Goal: Obtain resource: Download file/media

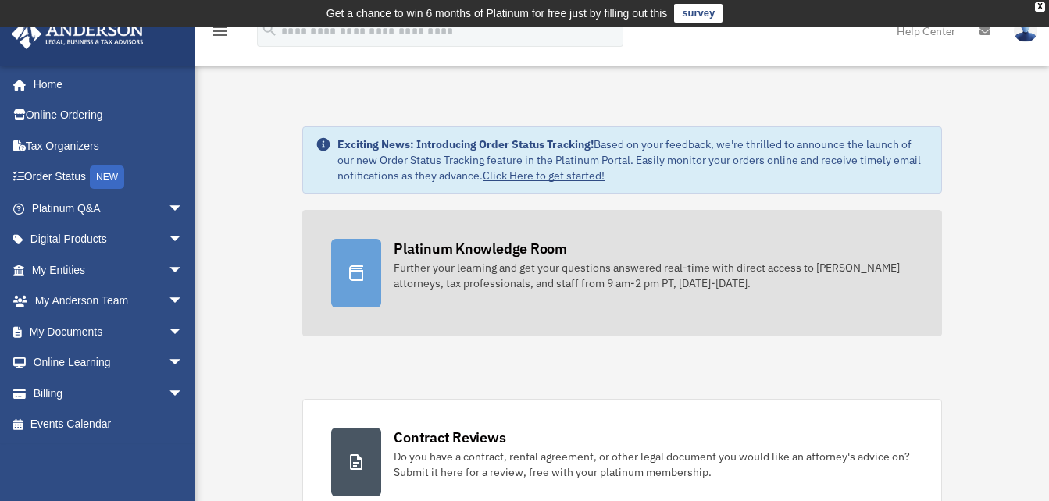
click at [467, 265] on div "Further your learning and get your questions answered real-time with direct acc…" at bounding box center [653, 275] width 519 height 31
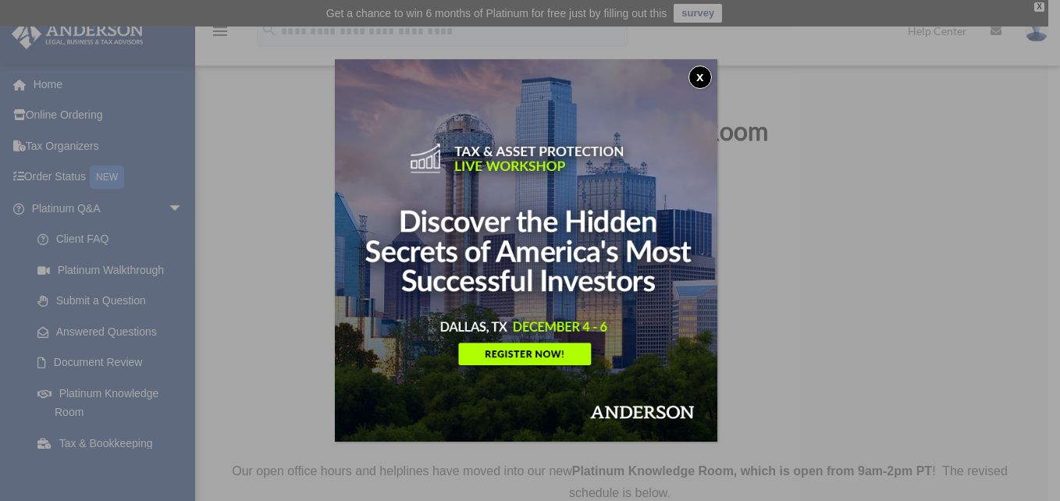
click at [711, 72] on button "x" at bounding box center [700, 77] width 23 height 23
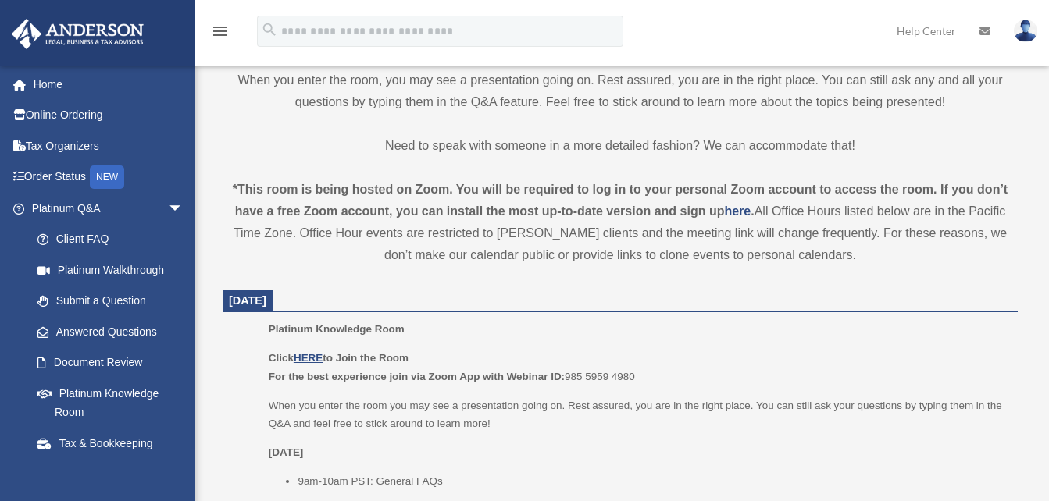
scroll to position [469, 0]
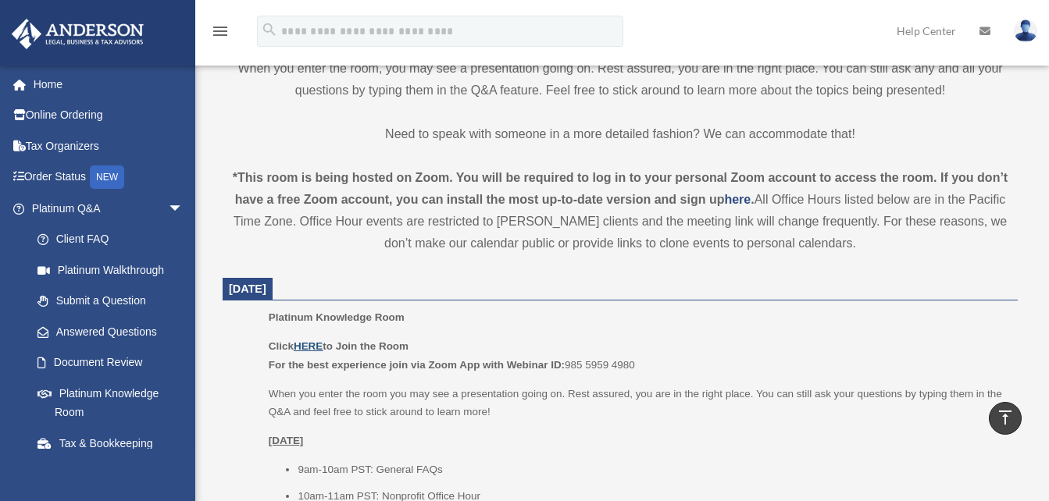
click at [304, 346] on u "HERE" at bounding box center [308, 346] width 29 height 12
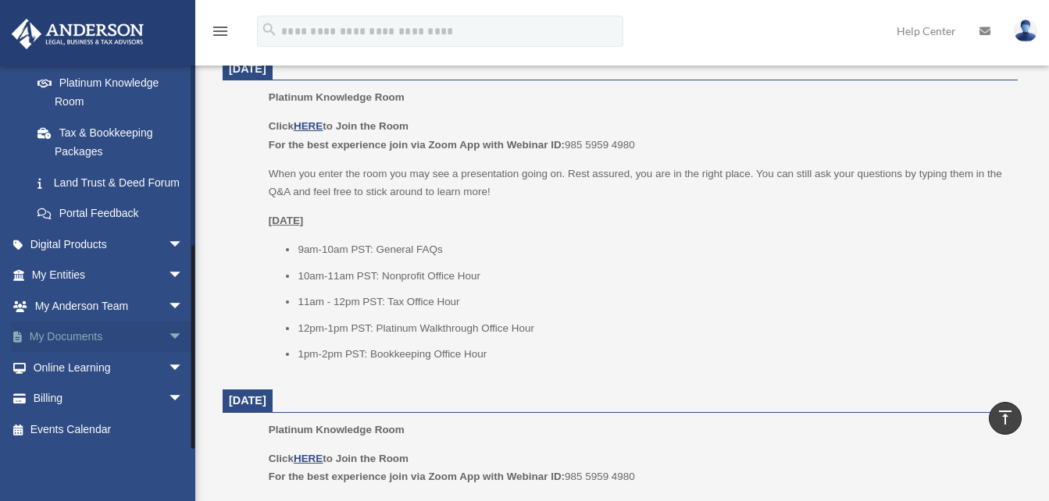
scroll to position [703, 0]
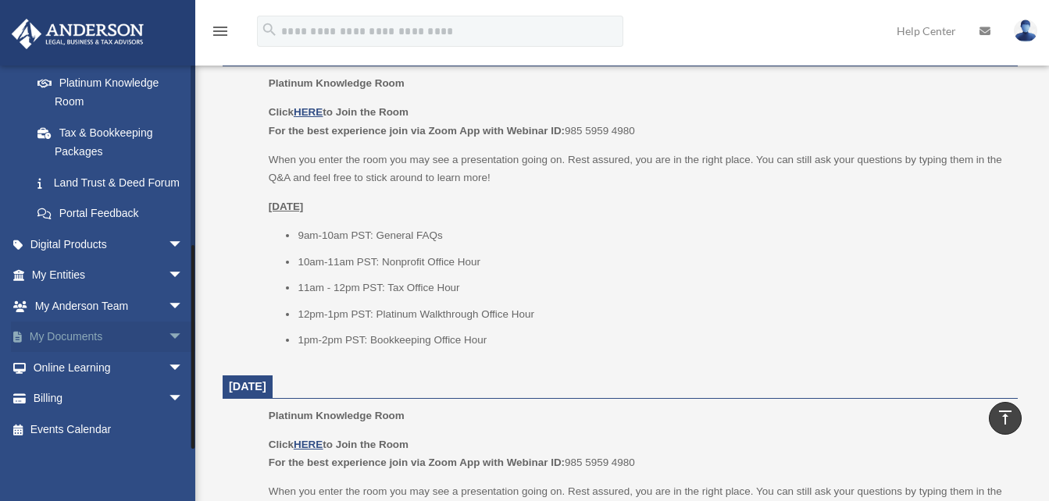
click at [89, 337] on link "My Documents arrow_drop_down" at bounding box center [109, 337] width 196 height 31
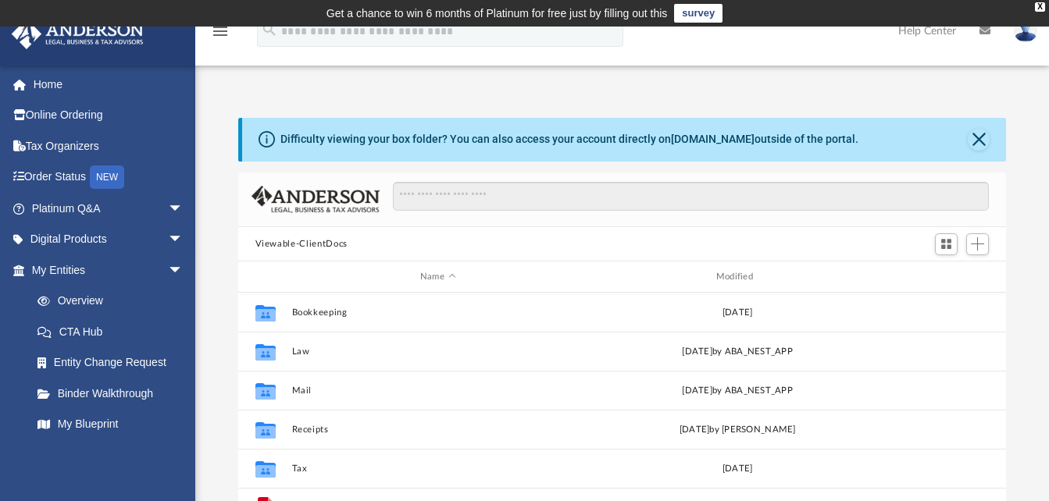
scroll to position [344, 756]
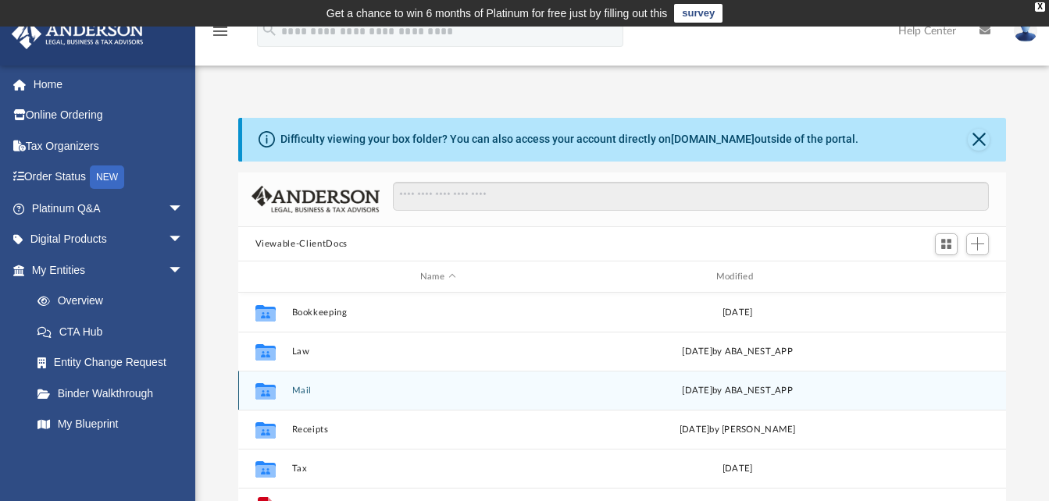
click at [322, 390] on button "Mail" at bounding box center [437, 391] width 293 height 10
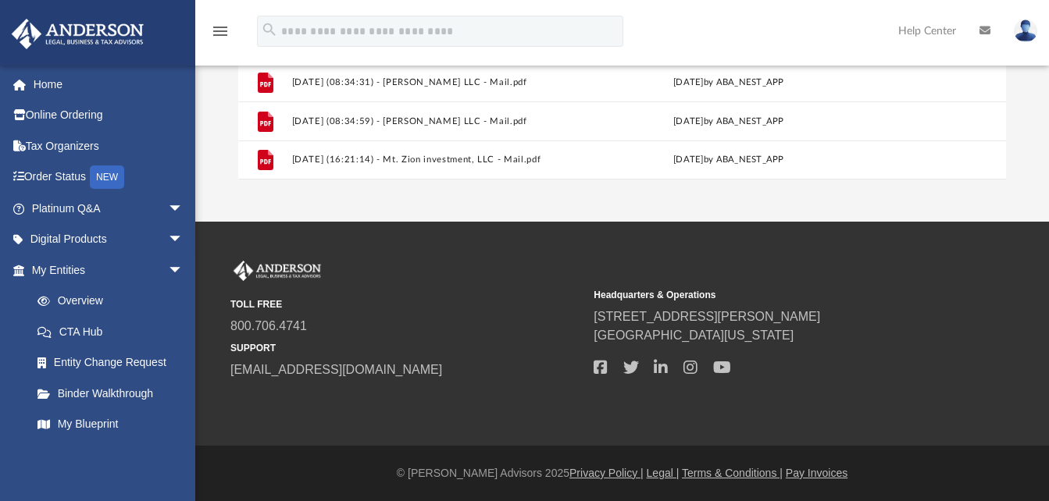
scroll to position [358, 0]
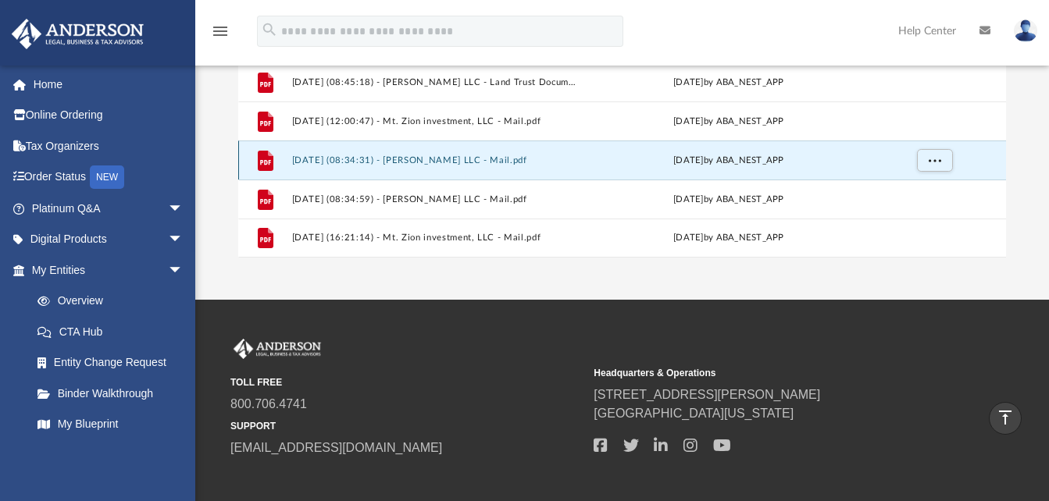
click at [470, 162] on button "2025.10.06 (08:34:31) - Christ Kem LLC - Mail.pdf" at bounding box center [434, 160] width 287 height 10
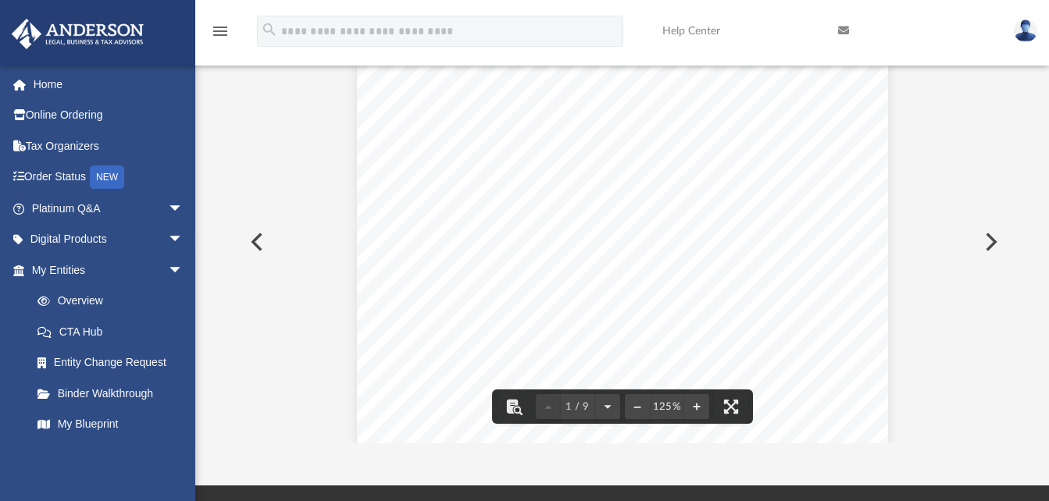
scroll to position [156, 0]
click at [979, 238] on button "Preview" at bounding box center [989, 242] width 34 height 44
click at [694, 407] on button "File preview" at bounding box center [696, 407] width 25 height 34
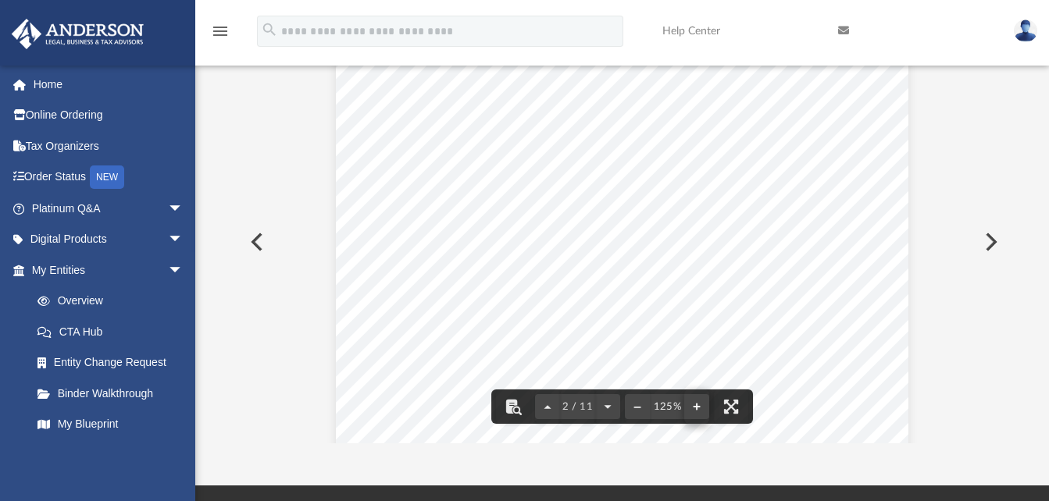
click at [694, 407] on div "Page 2" at bounding box center [622, 271] width 572 height 768
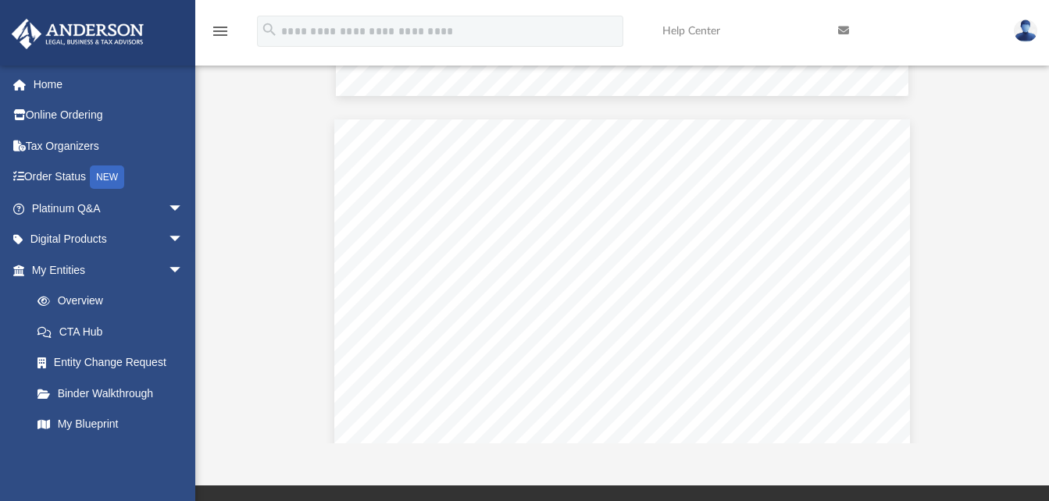
scroll to position [1862, 0]
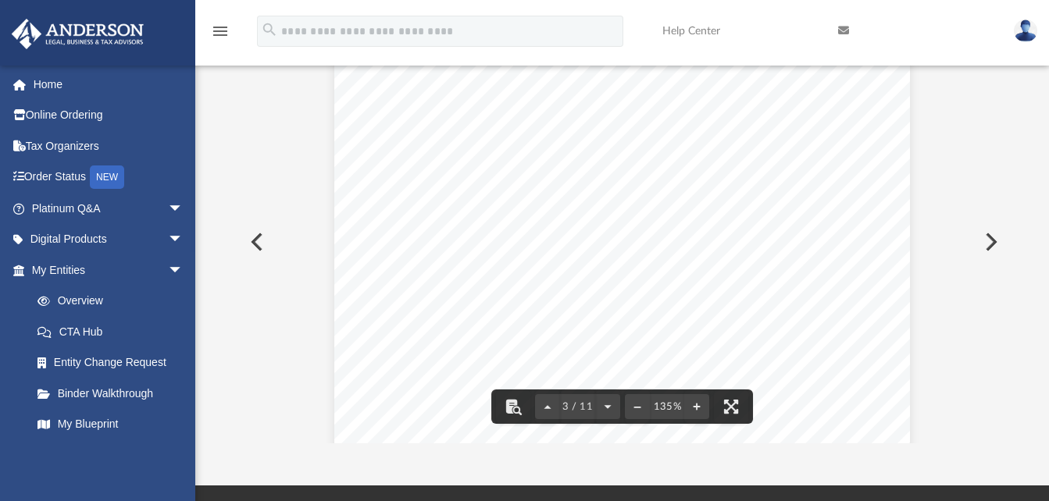
click at [990, 240] on button "Preview" at bounding box center [989, 242] width 34 height 44
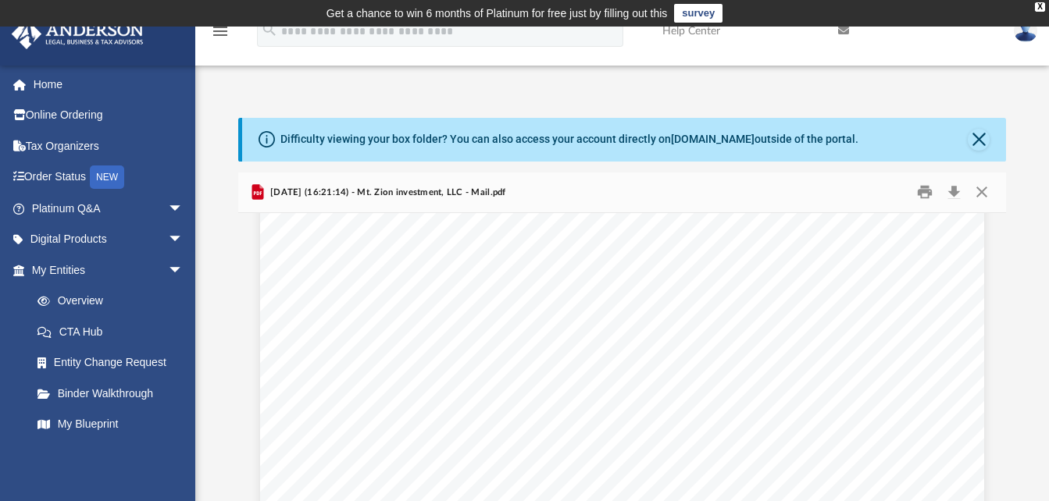
scroll to position [2265, 0]
drag, startPoint x: 325, startPoint y: 358, endPoint x: 454, endPoint y: 401, distance: 135.8
click at [454, 401] on div "Page 3" at bounding box center [621, 339] width 723 height 933
